Goal: Task Accomplishment & Management: Use online tool/utility

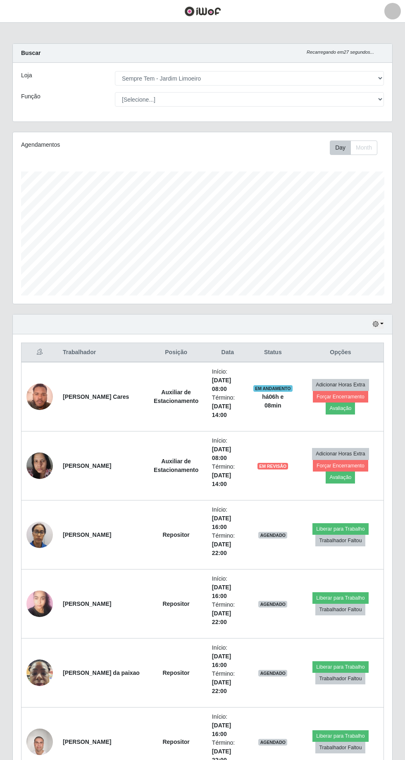
select select "508"
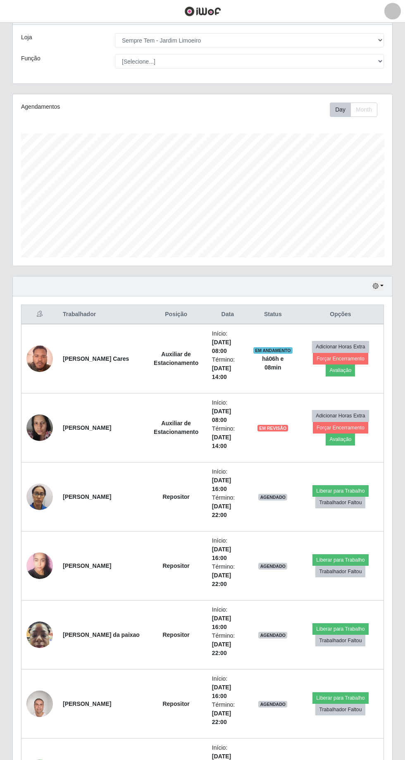
scroll to position [171, 379]
click at [358, 349] on button "Adicionar Horas Extra" at bounding box center [340, 347] width 57 height 12
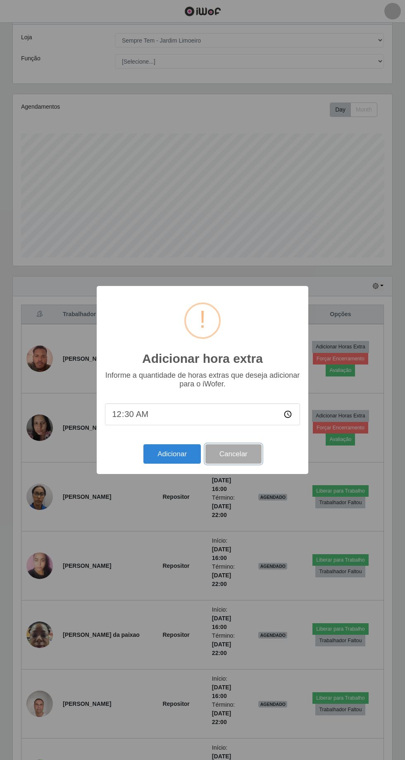
click at [258, 447] on button "Cancelar" at bounding box center [233, 453] width 56 height 19
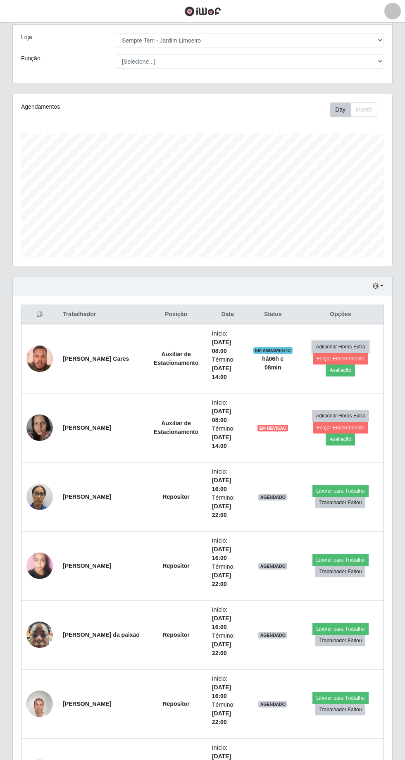
click at [359, 350] on button "Adicionar Horas Extra" at bounding box center [340, 347] width 57 height 12
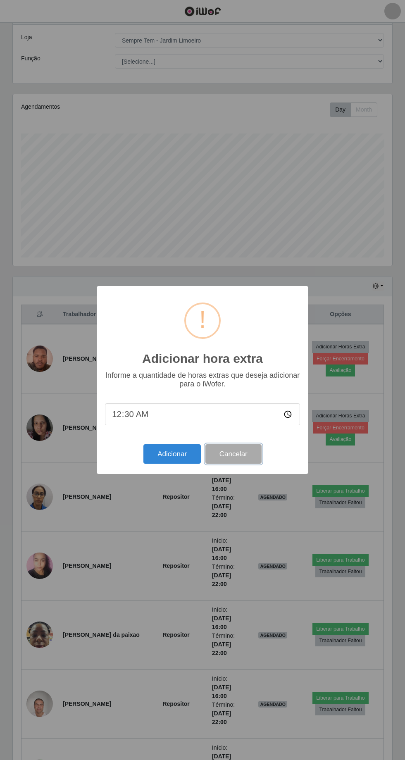
click at [247, 444] on button "Cancelar" at bounding box center [233, 453] width 56 height 19
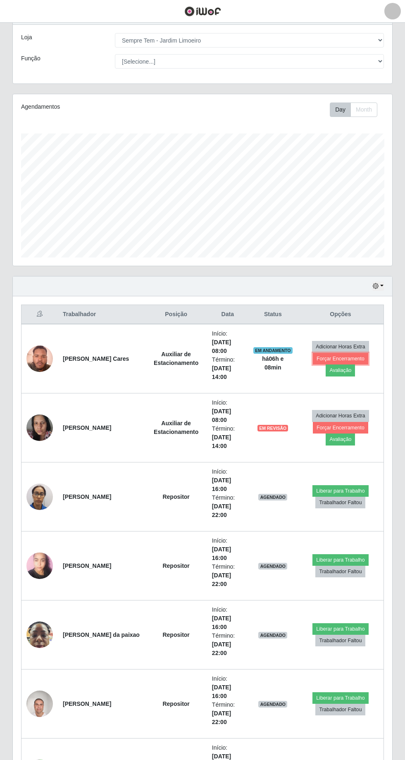
click at [328, 356] on button "Forçar Encerramento" at bounding box center [340, 359] width 55 height 12
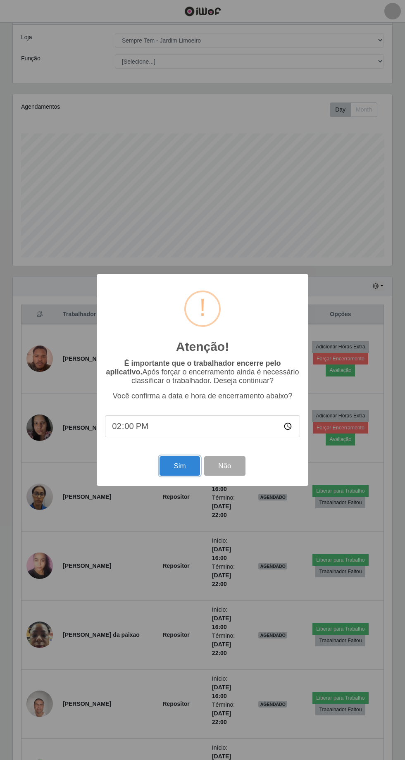
click at [189, 464] on button "Sim" at bounding box center [179, 465] width 40 height 19
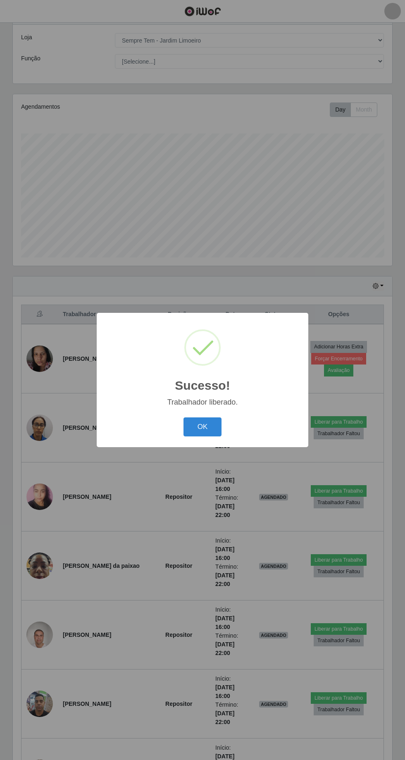
click at [212, 430] on button "OK" at bounding box center [202, 426] width 38 height 19
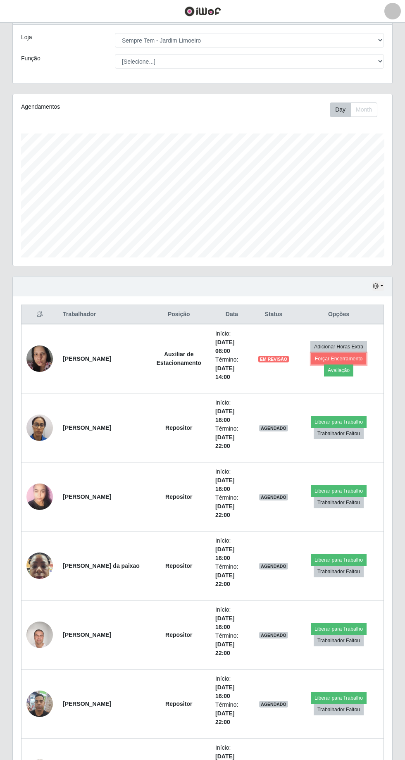
click at [321, 363] on button "Forçar Encerramento" at bounding box center [338, 359] width 55 height 12
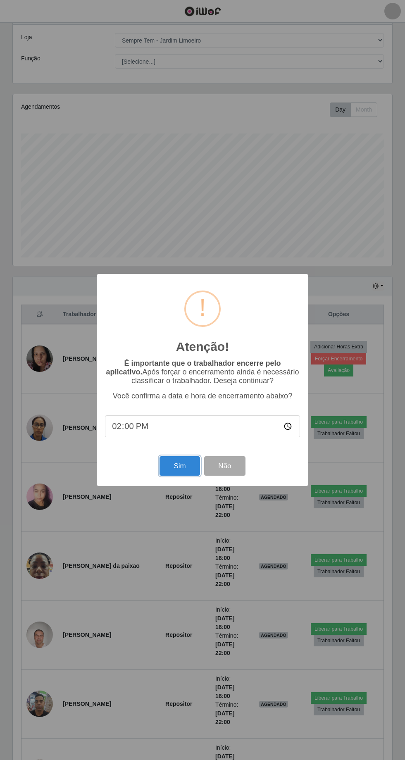
click at [179, 466] on button "Sim" at bounding box center [179, 465] width 40 height 19
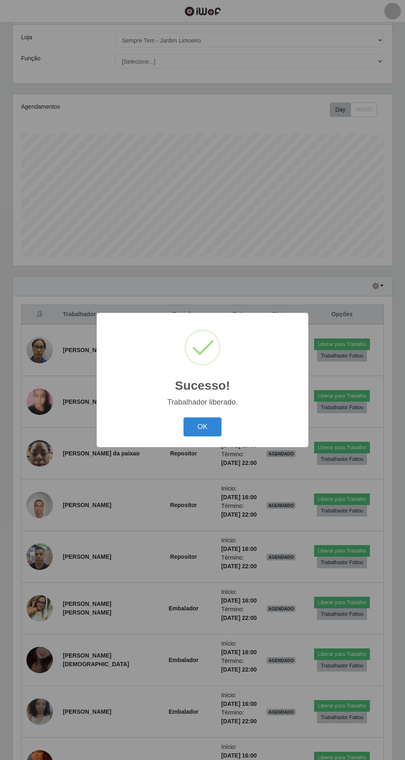
click at [214, 421] on button "OK" at bounding box center [202, 426] width 38 height 19
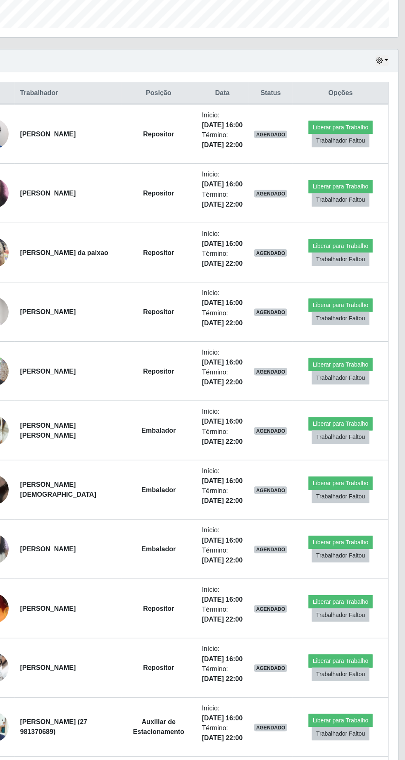
scroll to position [229, 0]
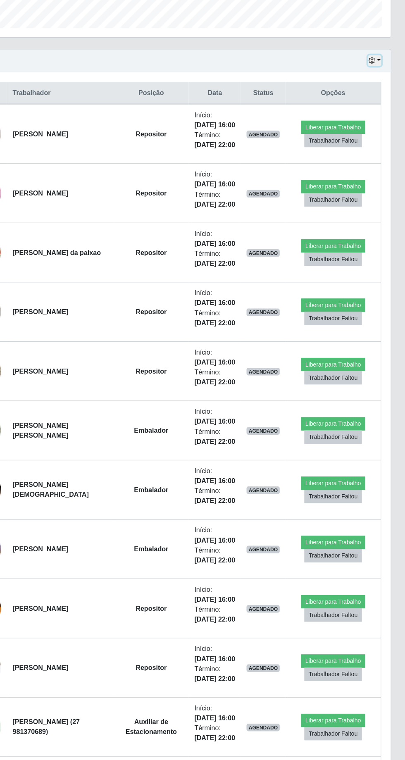
click at [376, 93] on icon "button" at bounding box center [376, 95] width 6 height 6
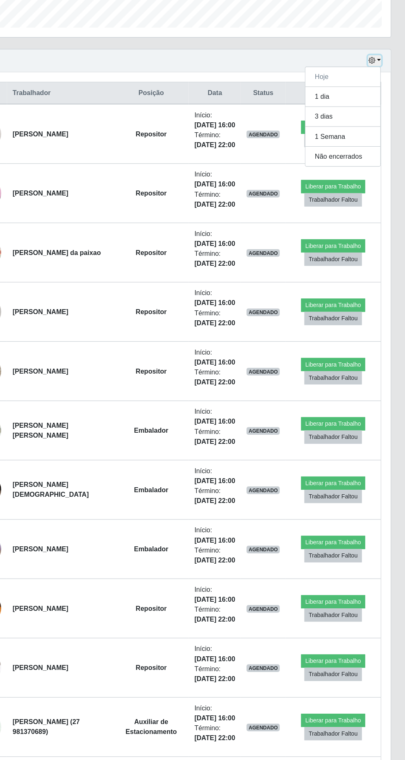
click at [378, 95] on icon "button" at bounding box center [376, 95] width 6 height 6
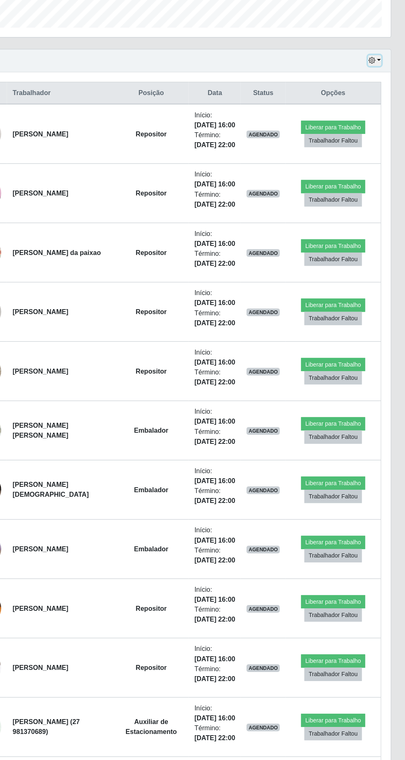
click at [378, 95] on icon "button" at bounding box center [376, 95] width 6 height 6
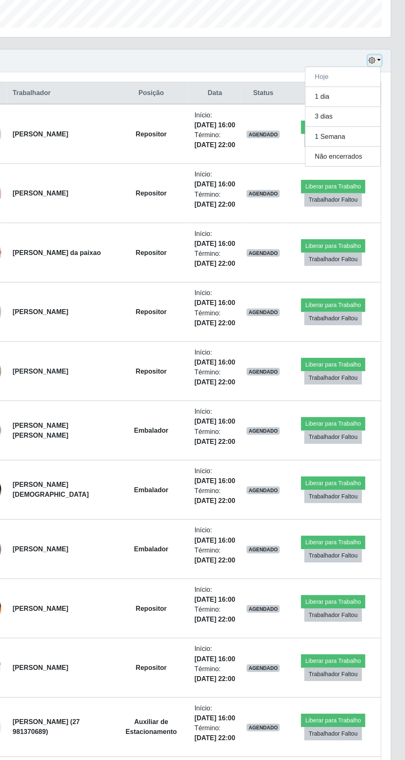
click at [378, 95] on icon "button" at bounding box center [376, 95] width 6 height 6
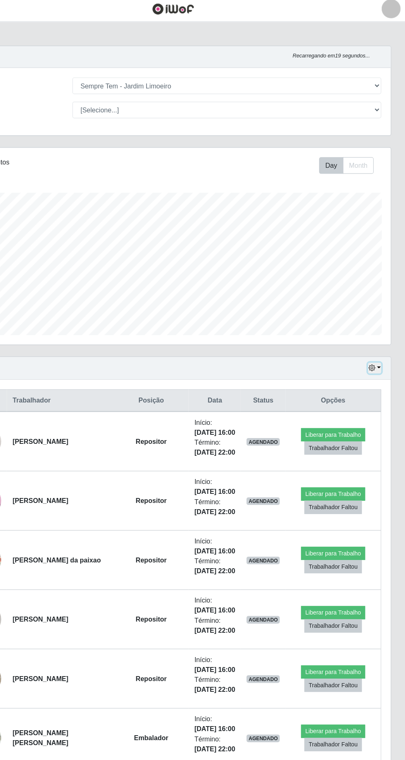
scroll to position [0, 0]
click at [377, 143] on button "Month" at bounding box center [363, 147] width 27 height 14
click at [352, 143] on button "Month" at bounding box center [363, 147] width 27 height 14
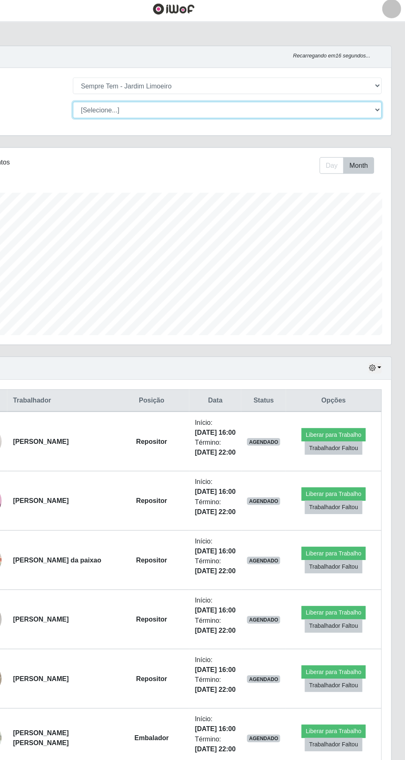
click at [352, 99] on select "[Selecione...] Auxiliar de Estacionamento Auxiliar de Estacionamento + Auxiliar…" at bounding box center [249, 99] width 269 height 14
click at [115, 92] on select "[Selecione...] Auxiliar de Estacionamento Auxiliar de Estacionamento + Auxiliar…" at bounding box center [249, 99] width 269 height 14
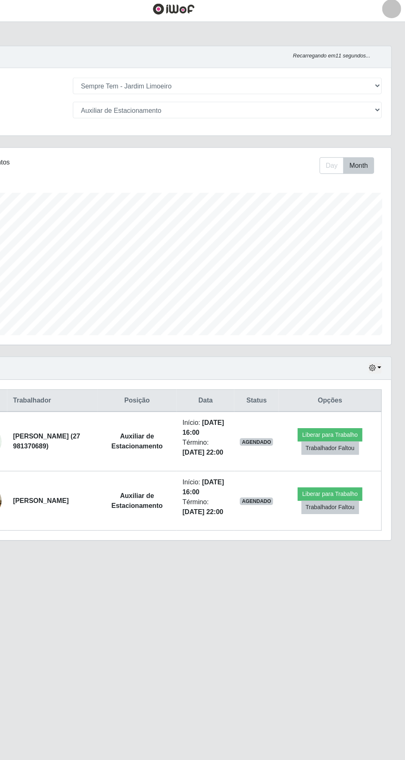
click at [365, 116] on div "Loja [Selecione...] [GEOGRAPHIC_DATA] - [GEOGRAPHIC_DATA] [GEOGRAPHIC_DATA] - […" at bounding box center [202, 92] width 379 height 59
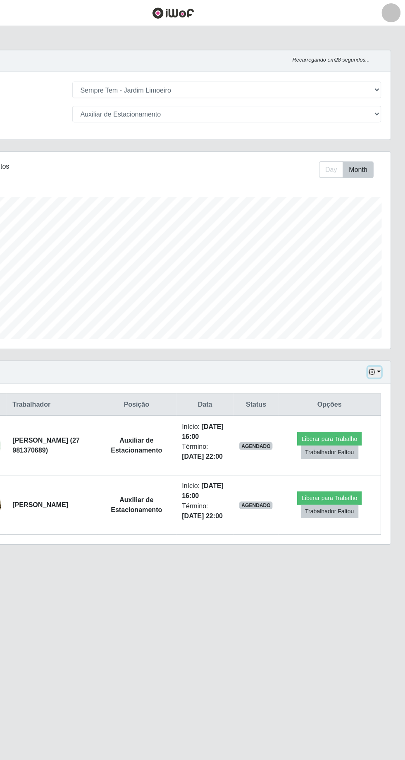
click at [374, 323] on icon "button" at bounding box center [376, 324] width 6 height 6
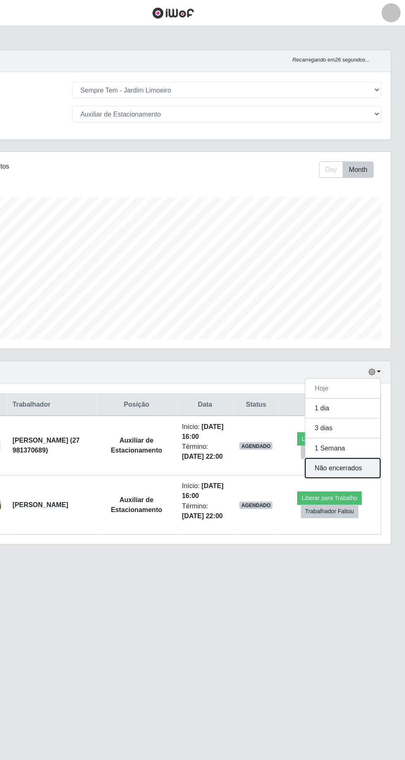
click at [349, 408] on button "Não encerrados" at bounding box center [350, 407] width 65 height 17
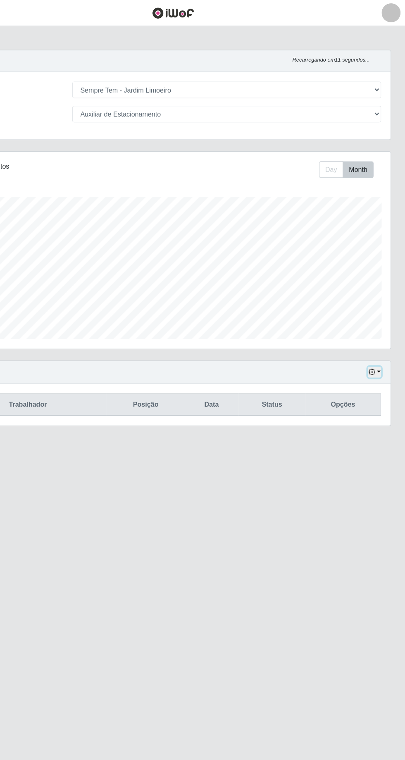
click at [376, 323] on icon "button" at bounding box center [376, 324] width 6 height 6
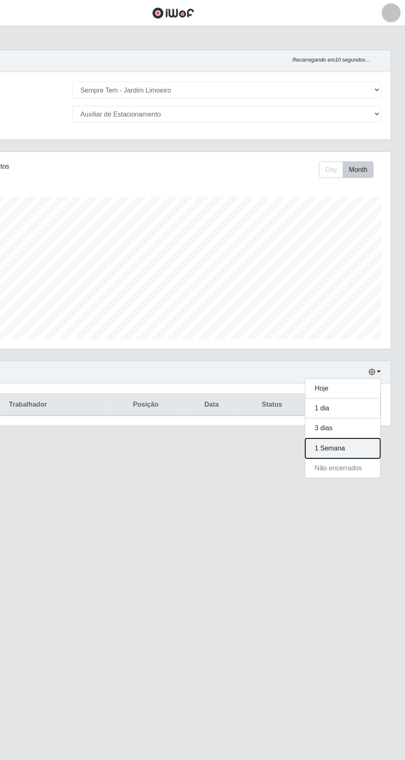
click at [357, 390] on button "1 Semana" at bounding box center [350, 390] width 65 height 17
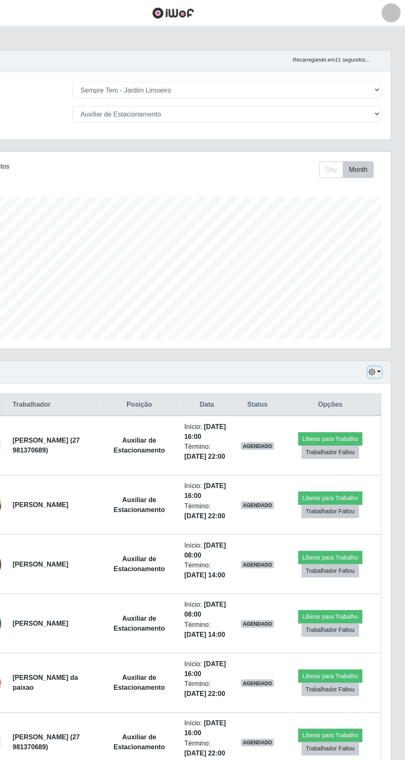
click at [380, 320] on button "button" at bounding box center [378, 324] width 12 height 10
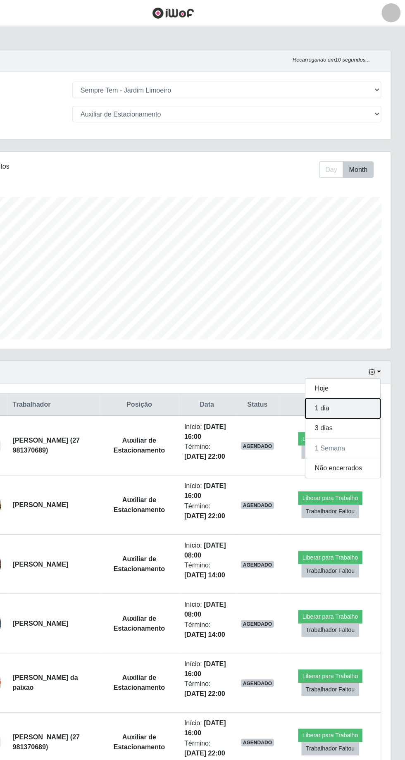
click at [361, 356] on button "1 dia" at bounding box center [350, 355] width 65 height 17
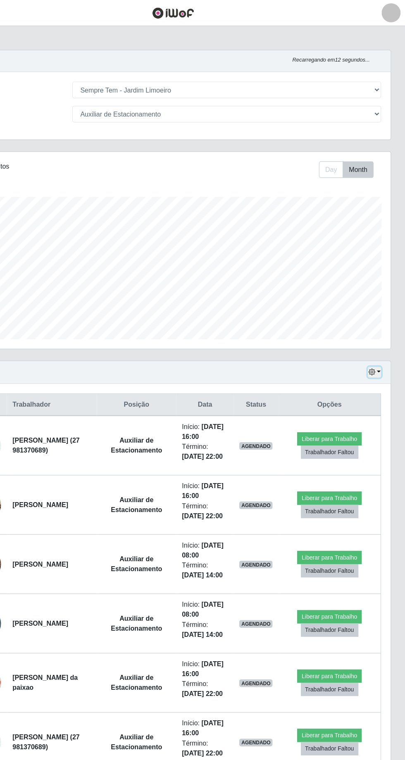
click at [377, 321] on icon "button" at bounding box center [376, 324] width 6 height 6
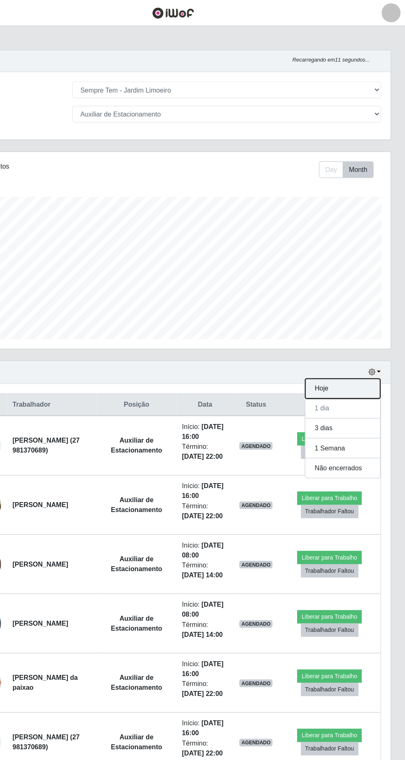
click at [353, 339] on button "Hoje" at bounding box center [350, 338] width 65 height 17
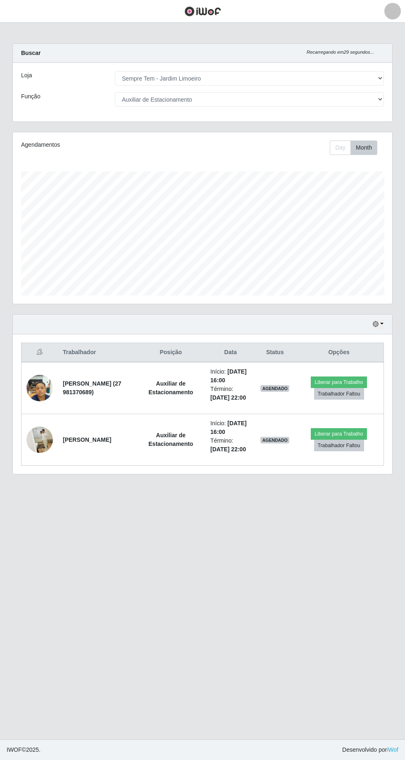
scroll to position [2, 0]
click at [337, 147] on button "Day" at bounding box center [340, 147] width 21 height 14
click at [375, 321] on icon "button" at bounding box center [376, 324] width 6 height 6
click at [359, 349] on button "1 dia" at bounding box center [350, 355] width 65 height 17
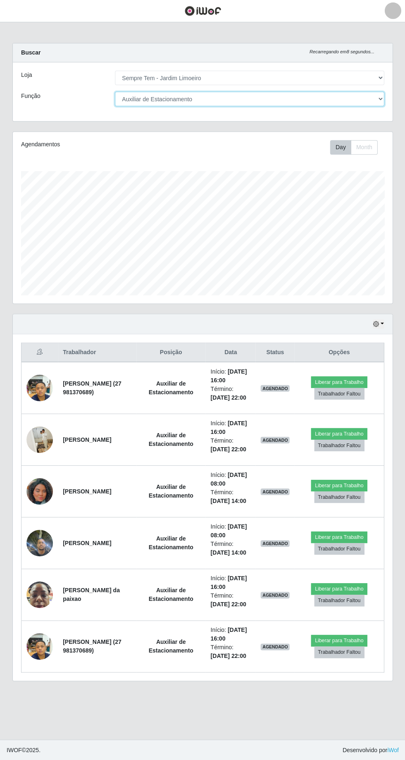
click at [366, 101] on select "[Selecione...] Auxiliar de Estacionamento Auxiliar de Estacionamento + Auxiliar…" at bounding box center [249, 99] width 269 height 14
select select "[Selecione...]"
click at [115, 92] on select "[Selecione...] Auxiliar de Estacionamento Auxiliar de Estacionamento + Auxiliar…" at bounding box center [249, 99] width 269 height 14
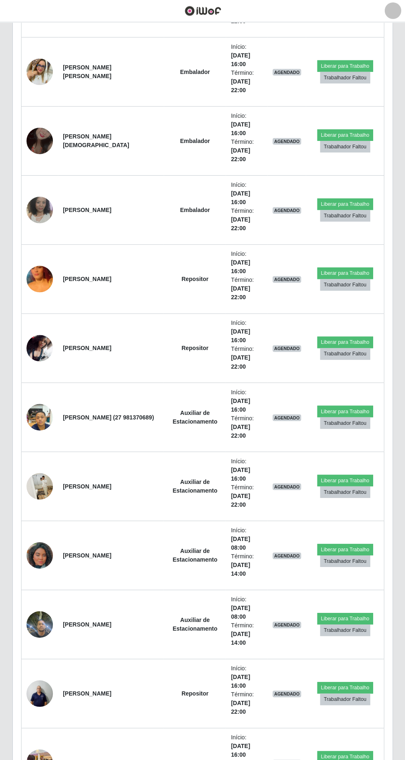
scroll to position [680, 0]
